Goal: Information Seeking & Learning: Learn about a topic

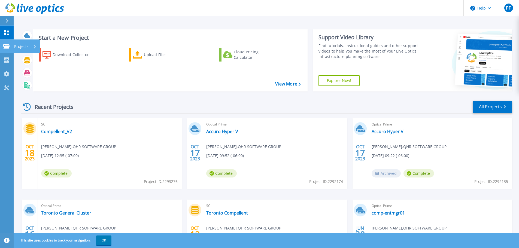
click at [7, 48] on icon at bounding box center [6, 46] width 7 height 5
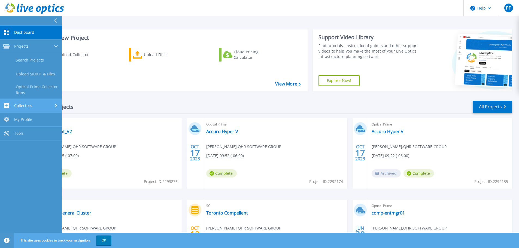
click at [31, 110] on link "Collectors Collectors" at bounding box center [31, 106] width 62 height 14
click at [190, 90] on div "Start a New Project Download Collector Upload Files Cloud Pricing Calculator Vi…" at bounding box center [170, 60] width 274 height 62
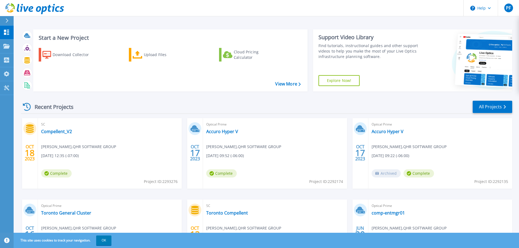
click at [9, 19] on div at bounding box center [9, 20] width 9 height 9
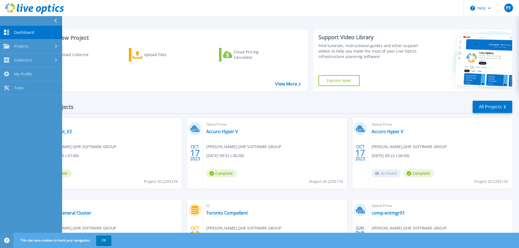
click at [57, 20] on icon at bounding box center [55, 21] width 3 height 4
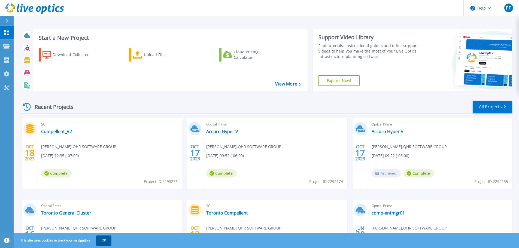
click at [108, 241] on button "OK" at bounding box center [103, 241] width 15 height 10
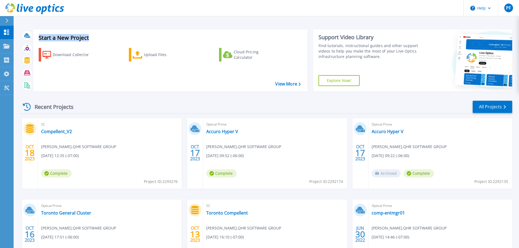
drag, startPoint x: 40, startPoint y: 36, endPoint x: 89, endPoint y: 36, distance: 48.8
click at [89, 36] on h3 "Start a New Project" at bounding box center [170, 38] width 262 height 6
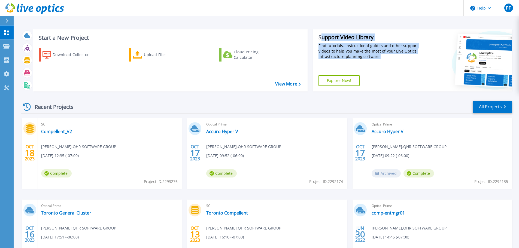
drag, startPoint x: 321, startPoint y: 39, endPoint x: 386, endPoint y: 60, distance: 68.1
click at [386, 60] on div "Support Video Library Find tutorials, instructional guides and other support vi…" at bounding box center [366, 60] width 107 height 62
drag, startPoint x: 391, startPoint y: 60, endPoint x: 317, endPoint y: 36, distance: 77.5
click at [317, 36] on div "Support Video Library Find tutorials, instructional guides and other support vi…" at bounding box center [366, 60] width 107 height 62
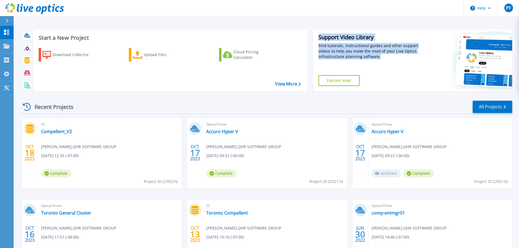
click at [317, 36] on div "Support Video Library Find tutorials, instructional guides and other support vi…" at bounding box center [366, 60] width 107 height 62
drag, startPoint x: 317, startPoint y: 36, endPoint x: 410, endPoint y: 54, distance: 95.2
click at [410, 54] on div "Support Video Library Find tutorials, instructional guides and other support vi…" at bounding box center [366, 60] width 107 height 62
click at [410, 54] on div "Find tutorials, instructional guides and other support videos to help you make …" at bounding box center [369, 51] width 102 height 16
drag, startPoint x: 397, startPoint y: 59, endPoint x: 379, endPoint y: 46, distance: 22.1
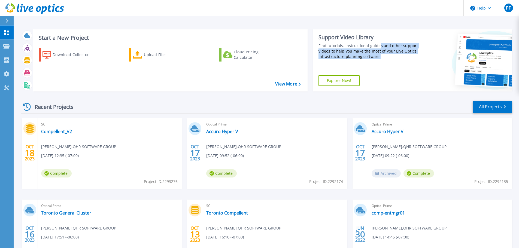
click at [379, 46] on div "Find tutorials, instructional guides and other support videos to help you make …" at bounding box center [369, 51] width 102 height 16
drag, startPoint x: 379, startPoint y: 46, endPoint x: 379, endPoint y: 54, distance: 8.4
click at [379, 54] on div "Find tutorials, instructional guides and other support videos to help you make …" at bounding box center [369, 51] width 102 height 16
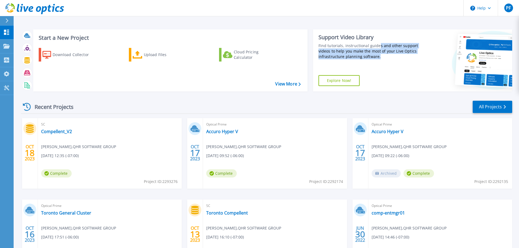
drag, startPoint x: 383, startPoint y: 56, endPoint x: 378, endPoint y: 44, distance: 13.2
click at [378, 44] on div "Find tutorials, instructional guides and other support videos to help you make …" at bounding box center [369, 51] width 102 height 16
drag, startPoint x: 378, startPoint y: 44, endPoint x: 380, endPoint y: 56, distance: 11.9
click at [380, 56] on div "Find tutorials, instructional guides and other support videos to help you make …" at bounding box center [369, 51] width 102 height 16
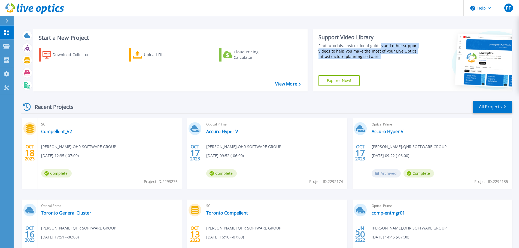
click at [380, 56] on div "Find tutorials, instructional guides and other support videos to help you make …" at bounding box center [369, 51] width 102 height 16
drag, startPoint x: 383, startPoint y: 56, endPoint x: 379, endPoint y: 47, distance: 10.6
click at [379, 47] on div "Find tutorials, instructional guides and other support videos to help you make …" at bounding box center [369, 51] width 102 height 16
drag, startPoint x: 379, startPoint y: 47, endPoint x: 382, endPoint y: 56, distance: 9.3
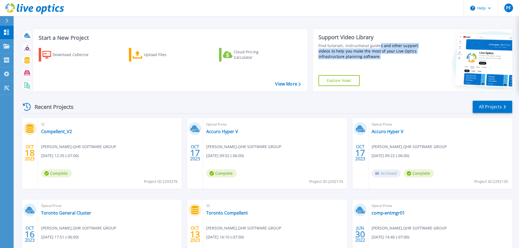
click at [382, 56] on div "Find tutorials, instructional guides and other support videos to help you make …" at bounding box center [369, 51] width 102 height 16
drag, startPoint x: 386, startPoint y: 58, endPoint x: 378, endPoint y: 45, distance: 15.3
click at [378, 45] on div "Find tutorials, instructional guides and other support videos to help you make …" at bounding box center [369, 51] width 102 height 16
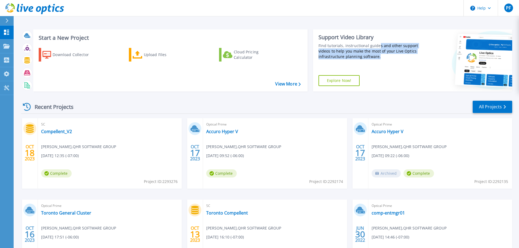
drag, startPoint x: 378, startPoint y: 45, endPoint x: 386, endPoint y: 55, distance: 12.8
click at [386, 55] on div "Find tutorials, instructional guides and other support videos to help you make …" at bounding box center [369, 51] width 102 height 16
drag, startPoint x: 391, startPoint y: 56, endPoint x: 379, endPoint y: 46, distance: 15.7
click at [379, 46] on div "Find tutorials, instructional guides and other support videos to help you make …" at bounding box center [369, 51] width 102 height 16
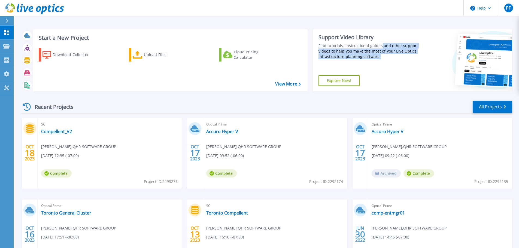
click at [379, 46] on div "Find tutorials, instructional guides and other support videos to help you make …" at bounding box center [369, 51] width 102 height 16
drag, startPoint x: 378, startPoint y: 46, endPoint x: 388, endPoint y: 56, distance: 14.5
click at [388, 56] on div "Find tutorials, instructional guides and other support videos to help you make …" at bounding box center [369, 51] width 102 height 16
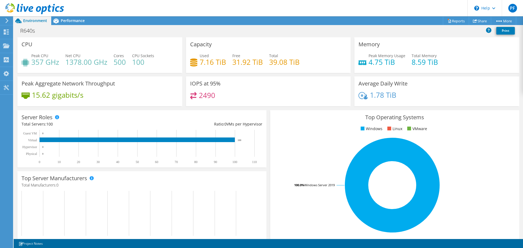
scroll to position [109, 0]
click at [70, 20] on span "Performance" at bounding box center [73, 20] width 24 height 5
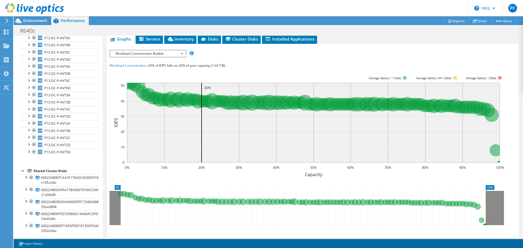
scroll to position [637, 0]
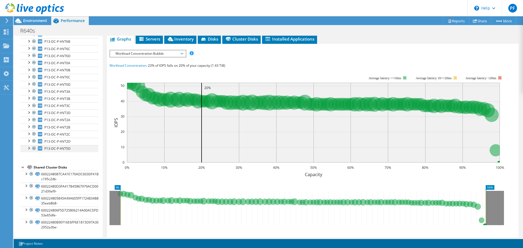
click at [29, 150] on div at bounding box center [28, 147] width 5 height 5
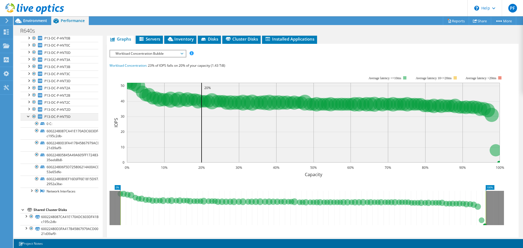
scroll to position [711, 0]
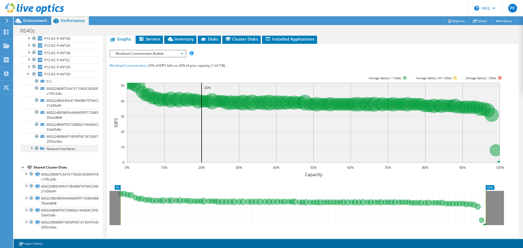
click at [30, 150] on div at bounding box center [31, 147] width 5 height 5
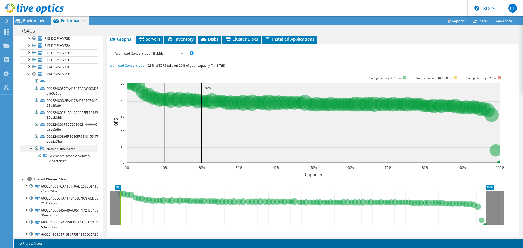
click at [30, 150] on div at bounding box center [31, 147] width 5 height 5
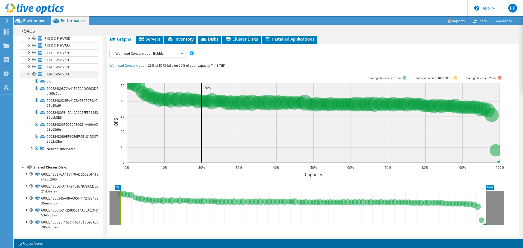
click at [29, 74] on div at bounding box center [28, 73] width 5 height 5
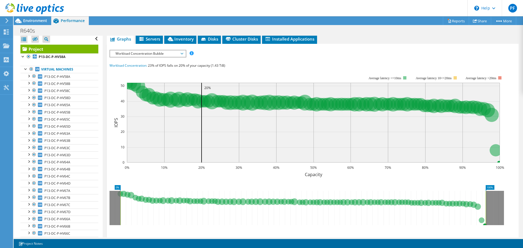
scroll to position [0, 0]
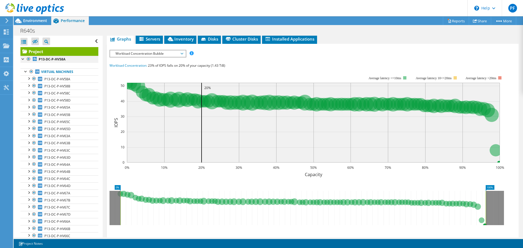
click at [23, 58] on div at bounding box center [22, 58] width 5 height 5
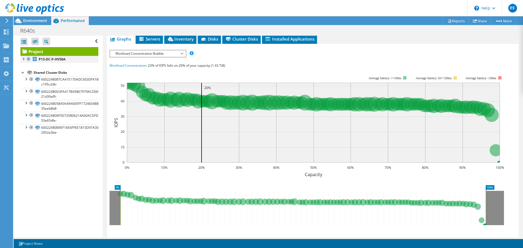
click at [23, 58] on div at bounding box center [22, 58] width 5 height 5
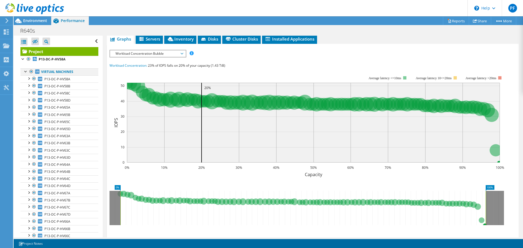
click at [24, 71] on div at bounding box center [25, 70] width 5 height 5
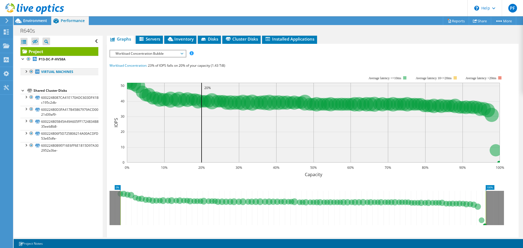
click at [25, 72] on div at bounding box center [25, 70] width 5 height 5
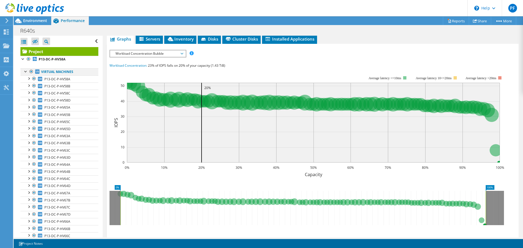
click at [25, 71] on div at bounding box center [25, 70] width 5 height 5
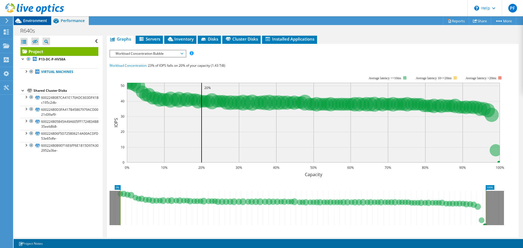
click at [35, 19] on span "Environment" at bounding box center [35, 20] width 24 height 5
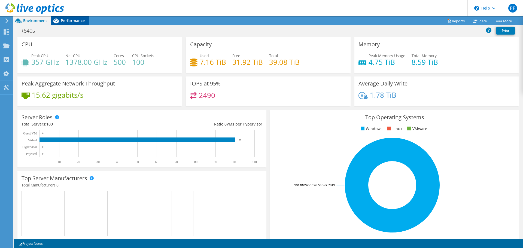
click at [75, 21] on span "Performance" at bounding box center [73, 20] width 24 height 5
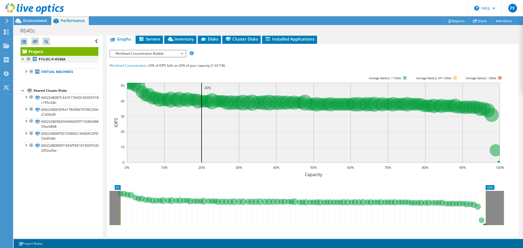
click at [23, 59] on div at bounding box center [22, 58] width 5 height 5
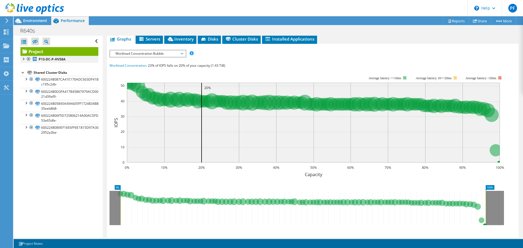
click at [23, 60] on div at bounding box center [22, 58] width 5 height 5
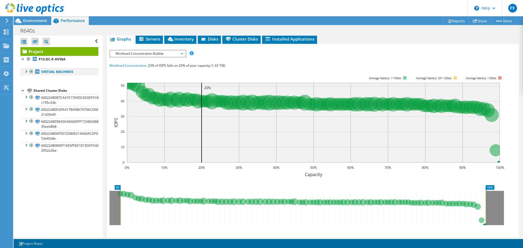
click at [27, 70] on div at bounding box center [25, 70] width 5 height 5
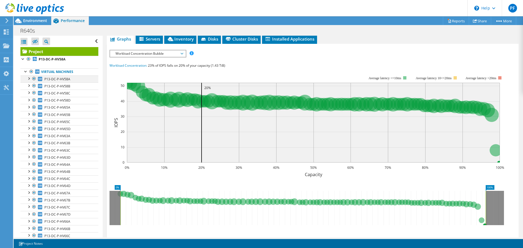
click at [27, 78] on div at bounding box center [28, 77] width 5 height 5
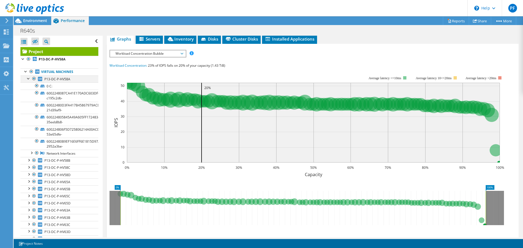
click at [27, 78] on div at bounding box center [28, 77] width 5 height 5
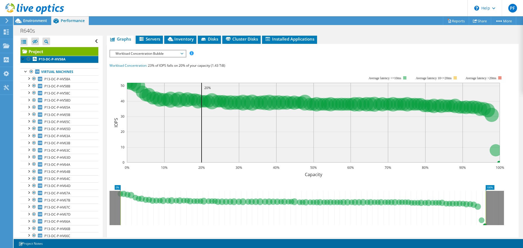
click at [51, 56] on link "P13-DC-P-HV58A" at bounding box center [59, 59] width 78 height 7
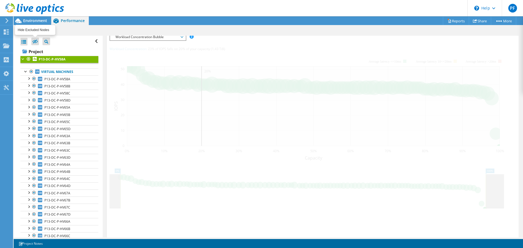
scroll to position [103, 0]
